Goal: Information Seeking & Learning: Find specific fact

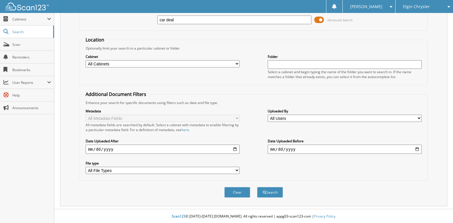
scroll to position [39, 0]
type input "car deal"
click at [233, 147] on input "date" at bounding box center [163, 148] width 154 height 9
type input "[DATE]"
click at [415, 150] on input "date" at bounding box center [345, 148] width 154 height 9
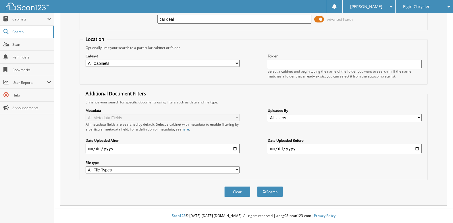
type input "[DATE]"
click at [277, 188] on button "Search" at bounding box center [270, 191] width 26 height 11
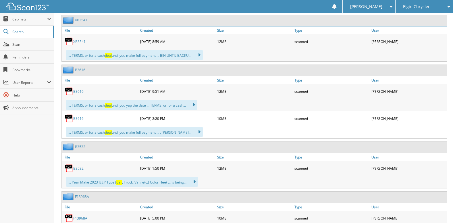
scroll to position [288, 0]
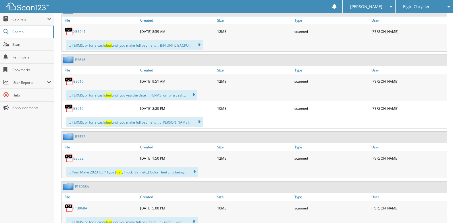
click at [79, 82] on link "B3616" at bounding box center [78, 81] width 10 height 5
